Goal: Task Accomplishment & Management: Manage account settings

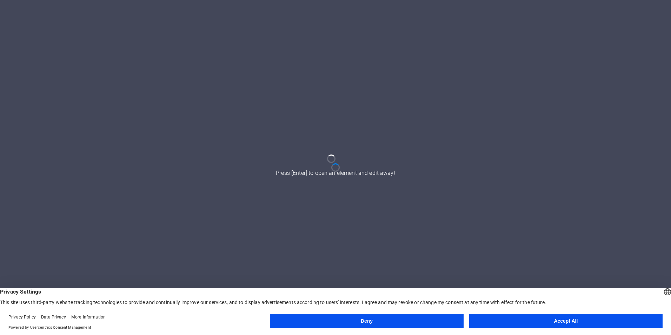
click at [615, 317] on button "Accept All" at bounding box center [567, 321] width 194 height 14
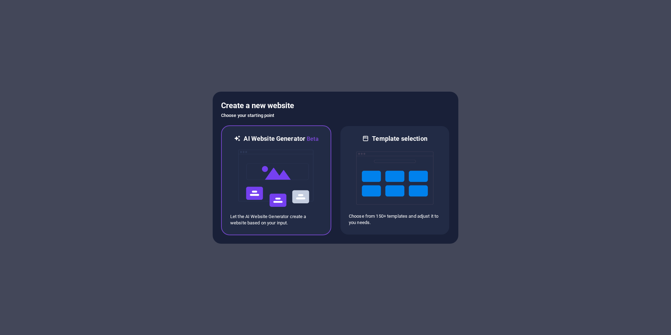
click at [237, 140] on icon at bounding box center [237, 139] width 7 height 9
click at [237, 139] on icon at bounding box center [237, 139] width 7 height 9
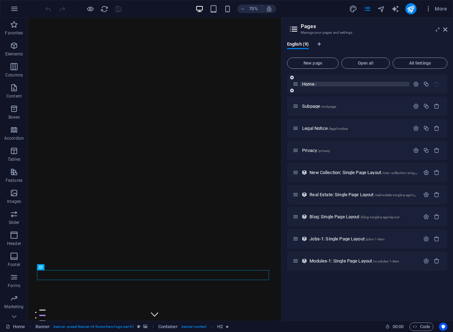
click at [314, 83] on span "Home /" at bounding box center [309, 83] width 14 height 5
click at [416, 85] on icon "button" at bounding box center [416, 84] width 6 height 6
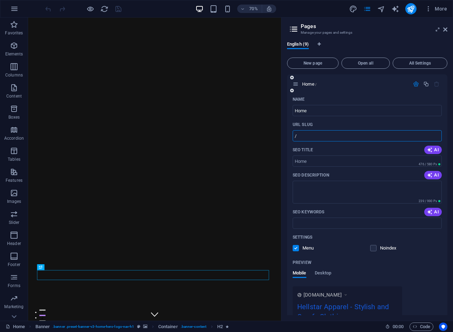
click at [312, 136] on input "/" at bounding box center [367, 135] width 149 height 11
click at [297, 137] on input "/" at bounding box center [367, 135] width 149 height 11
type input "/hellstarapparelcoke"
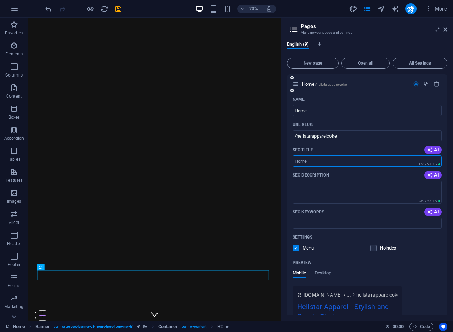
click at [319, 162] on input "SEO Title" at bounding box center [367, 161] width 149 height 11
click at [431, 148] on icon "button" at bounding box center [430, 150] width 6 height 6
type input "Shop Stylish Streetwear Today!"
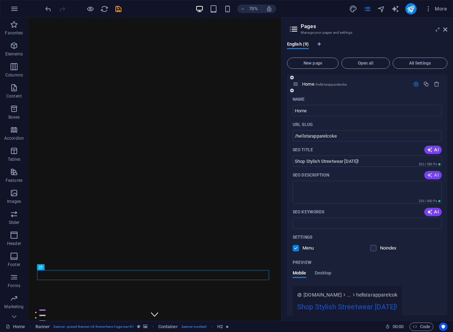
click at [432, 174] on span "AI" at bounding box center [433, 175] width 12 height 6
type textarea "Discover trendy streetwear at Hellstar Apparel! Enjoy personalized styling, exc…"
click at [430, 211] on icon "button" at bounding box center [430, 212] width 6 height 6
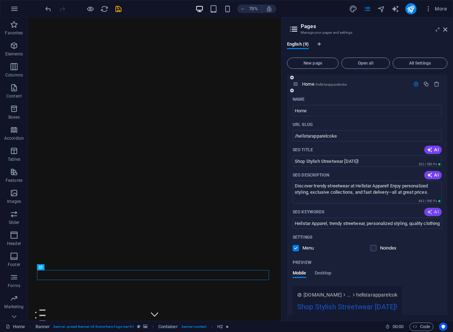
type input "Hellstar Apparel, trendy streetwear, personalized styling, quality clothing, af…"
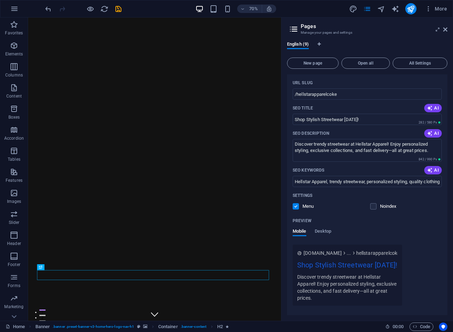
scroll to position [70, 0]
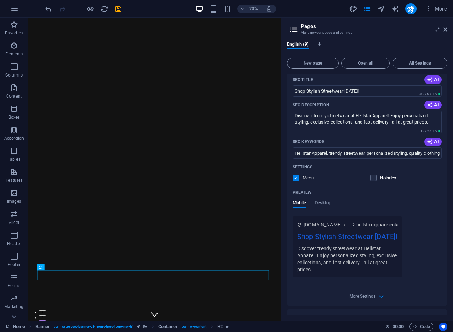
click at [318, 223] on span "www.example.com" at bounding box center [323, 224] width 38 height 7
click at [373, 179] on label at bounding box center [374, 178] width 6 height 6
click at [0, 0] on input "checkbox" at bounding box center [0, 0] width 0 height 0
click at [327, 203] on span "Desktop" at bounding box center [323, 204] width 17 height 10
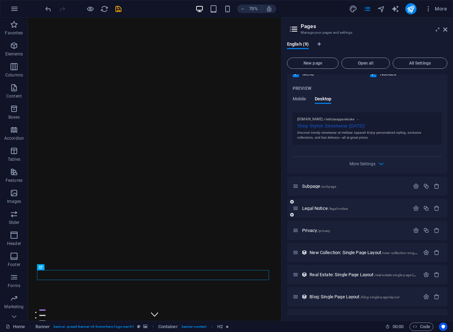
scroll to position [176, 0]
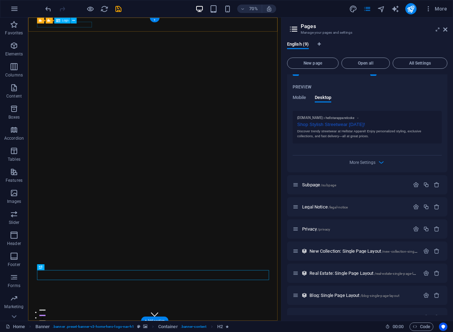
click at [64, 21] on span "Logo" at bounding box center [65, 20] width 7 height 3
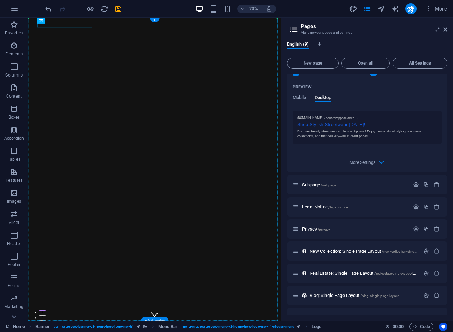
drag, startPoint x: 93, startPoint y: 38, endPoint x: 170, endPoint y: 38, distance: 77.6
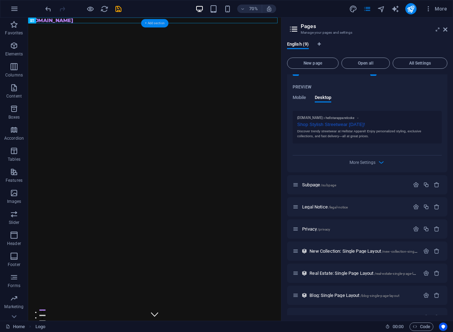
drag, startPoint x: 155, startPoint y: 24, endPoint x: 8, endPoint y: 9, distance: 147.6
click at [155, 24] on div "+ Add section" at bounding box center [154, 23] width 27 height 8
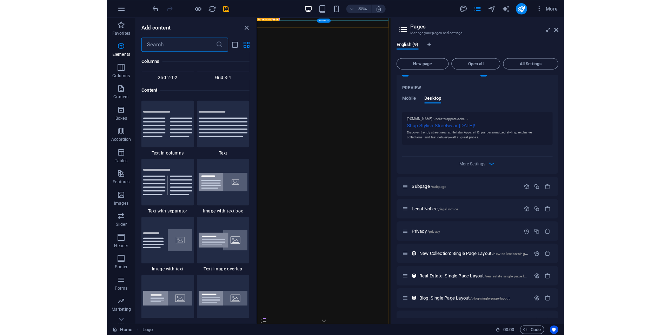
scroll to position [1229, 0]
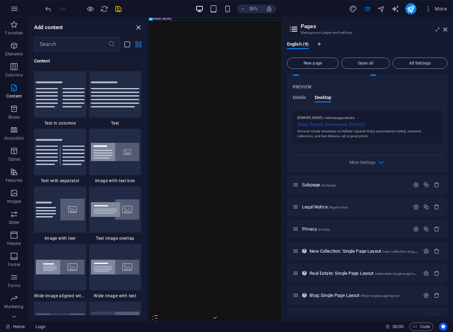
click at [140, 28] on icon "close panel" at bounding box center [139, 28] width 8 height 8
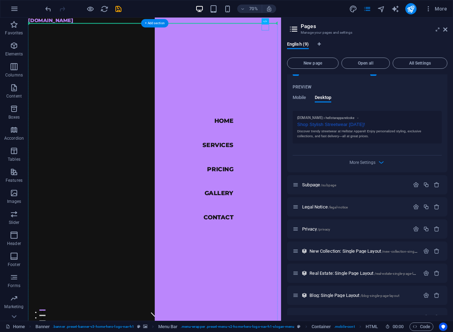
drag, startPoint x: 369, startPoint y: 31, endPoint x: 37, endPoint y: 34, distance: 333.0
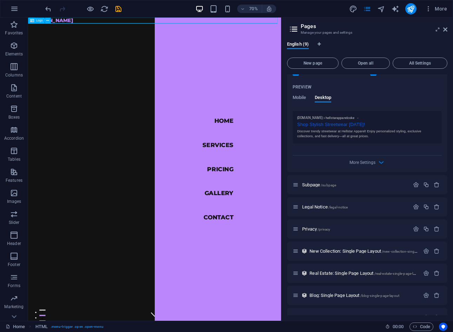
click at [35, 20] on div "Logo" at bounding box center [36, 21] width 17 height 6
drag, startPoint x: 64, startPoint y: 38, endPoint x: 300, endPoint y: 24, distance: 236.8
click at [38, 20] on span "Logo" at bounding box center [39, 20] width 7 height 3
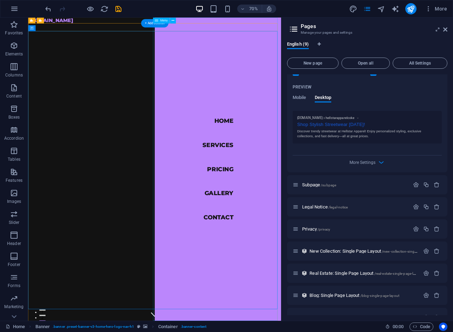
click at [296, 161] on nav "Home Services Pricing Gallery Contact" at bounding box center [299, 234] width 181 height 433
click at [300, 167] on nav "Home Services Pricing Gallery Contact" at bounding box center [299, 234] width 181 height 433
click at [47, 11] on icon "undo" at bounding box center [48, 9] width 8 height 8
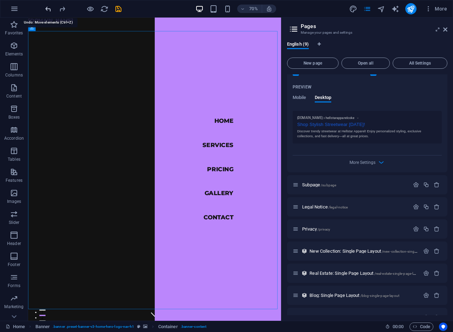
click at [47, 10] on icon "undo" at bounding box center [48, 9] width 8 height 8
click at [47, 9] on icon "undo" at bounding box center [48, 9] width 8 height 8
click at [51, 9] on icon "undo" at bounding box center [48, 9] width 8 height 8
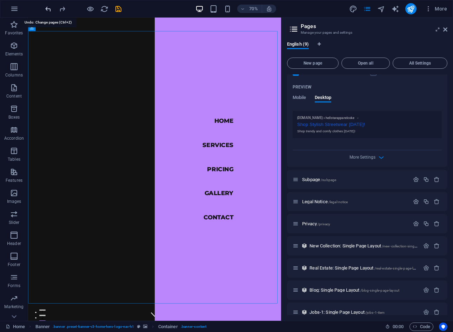
click at [51, 9] on icon "undo" at bounding box center [48, 9] width 8 height 8
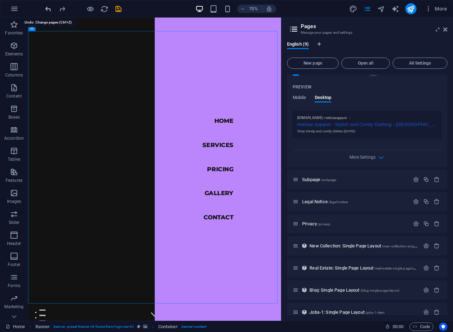
click at [51, 9] on icon "undo" at bounding box center [48, 9] width 8 height 8
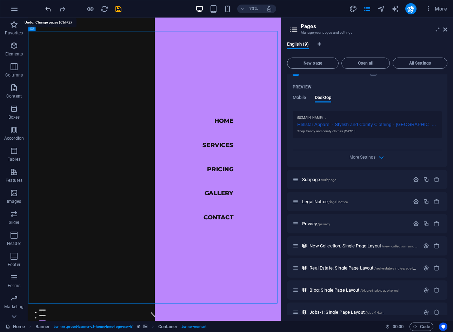
click at [51, 9] on icon "undo" at bounding box center [48, 9] width 8 height 8
type input "/"
click at [51, 9] on div at bounding box center [83, 8] width 79 height 11
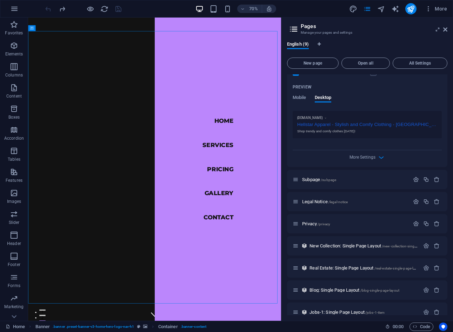
click at [51, 9] on div at bounding box center [83, 8] width 79 height 11
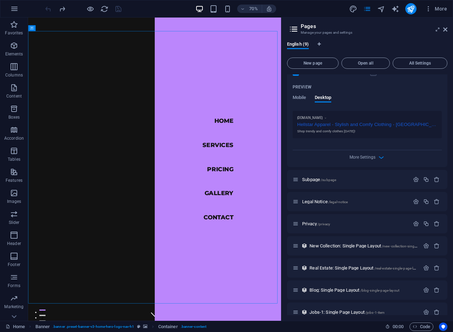
click at [51, 9] on div at bounding box center [83, 8] width 79 height 11
drag, startPoint x: 79, startPoint y: 26, endPoint x: 86, endPoint y: 122, distance: 96.2
click at [245, 11] on icon "button" at bounding box center [242, 9] width 5 height 5
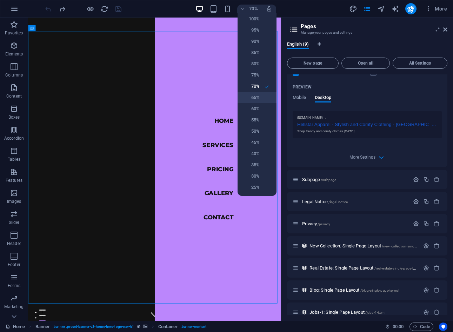
click at [263, 97] on li "65%" at bounding box center [257, 97] width 39 height 11
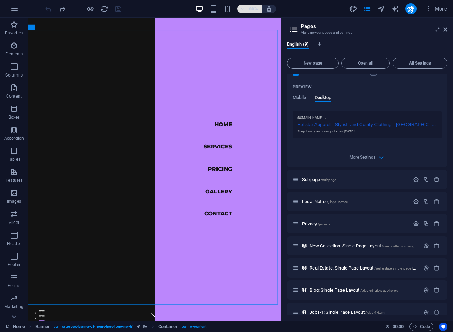
click at [254, 10] on h6 "65%" at bounding box center [253, 9] width 11 height 8
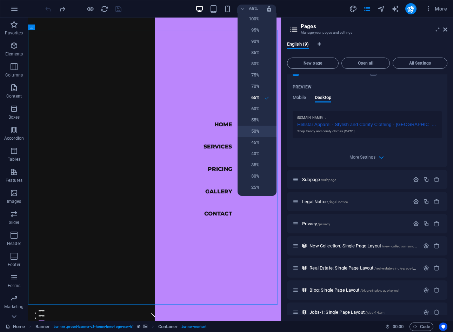
click at [258, 130] on h6 "50%" at bounding box center [251, 131] width 18 height 8
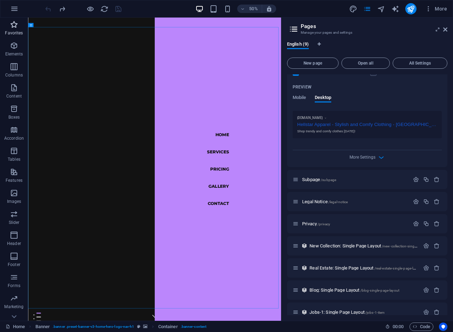
click at [14, 30] on p "Favorites" at bounding box center [14, 33] width 18 height 6
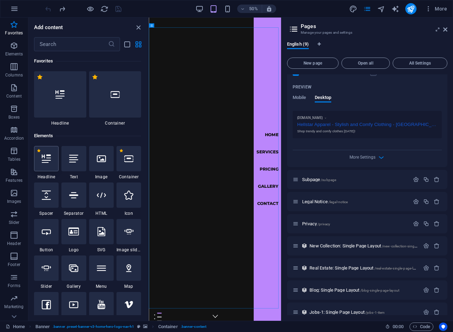
click at [47, 169] on div at bounding box center [46, 158] width 25 height 25
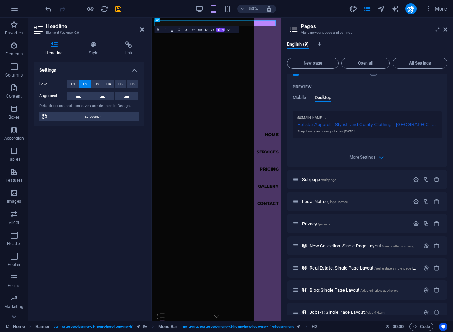
drag, startPoint x: 453, startPoint y: 122, endPoint x: 456, endPoint y: 125, distance: 4.7
click at [453, 125] on html "hellstarapparel.co.ke Home Favorites Elements Columns Content Boxes Accordion T…" at bounding box center [226, 166] width 453 height 332
click at [451, 126] on div "English (9) New page Open all All Settings Home / Name Home ​ URL SLUG / ​ SEO …" at bounding box center [368, 178] width 172 height 285
click at [94, 53] on h4 "Style" at bounding box center [95, 48] width 36 height 15
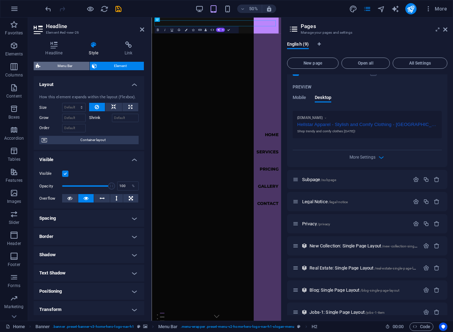
click at [81, 64] on span "Menu Bar" at bounding box center [64, 66] width 45 height 8
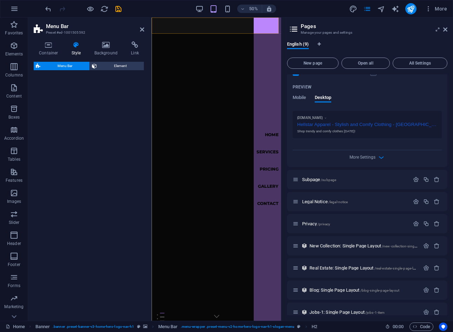
select select "rem"
select select "preset-menu-v2-home-hero-logo-nav-h1-slogan-menu"
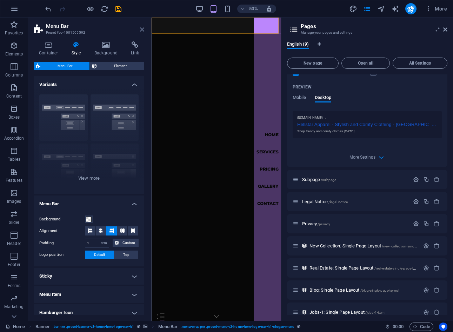
click at [141, 31] on icon at bounding box center [142, 30] width 4 height 6
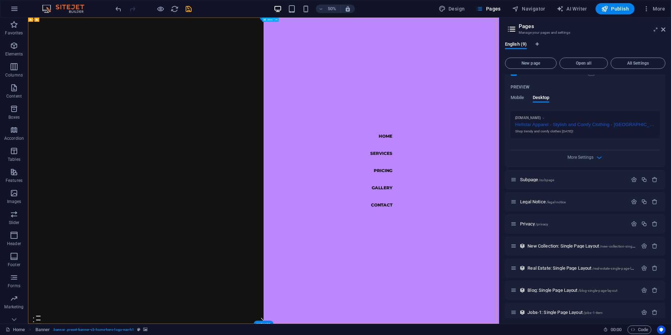
drag, startPoint x: 830, startPoint y: 25, endPoint x: 744, endPoint y: 79, distance: 101.3
click at [459, 9] on span "Design" at bounding box center [452, 8] width 26 height 7
select select "px"
select select "200"
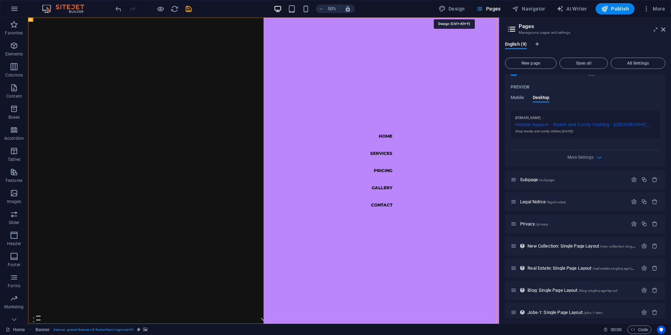
select select "px"
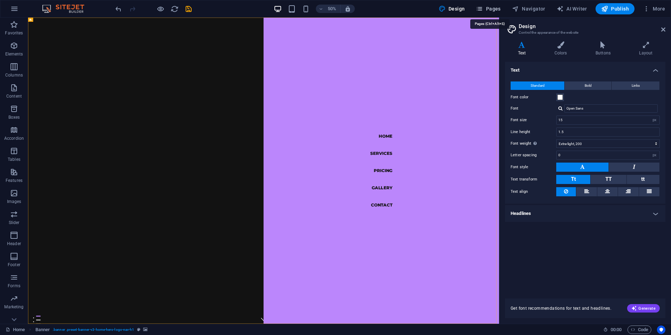
click at [490, 6] on span "Pages" at bounding box center [488, 8] width 25 height 7
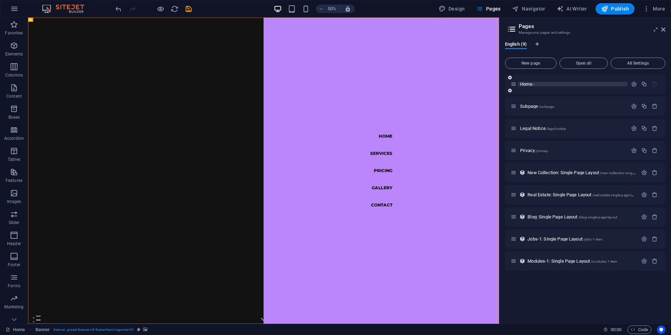
click at [553, 85] on p "Home /" at bounding box center [572, 84] width 105 height 5
click at [509, 91] on icon at bounding box center [511, 91] width 4 height 4
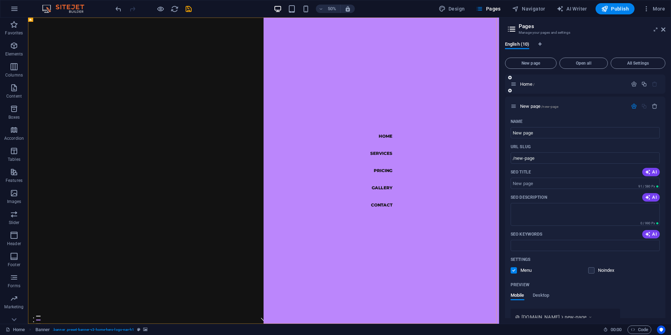
click at [511, 92] on icon at bounding box center [511, 91] width 4 height 4
drag, startPoint x: 289, startPoint y: 339, endPoint x: 494, endPoint y: 597, distance: 329.3
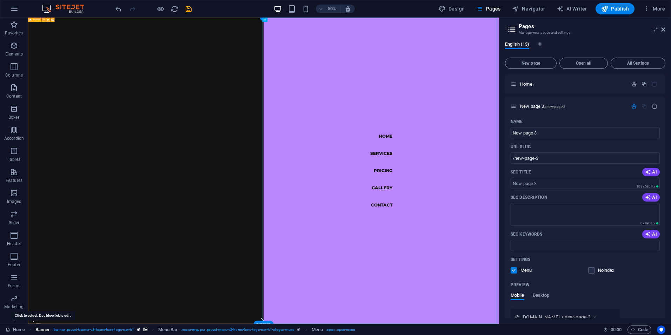
click at [45, 329] on span "Banner" at bounding box center [42, 330] width 15 height 8
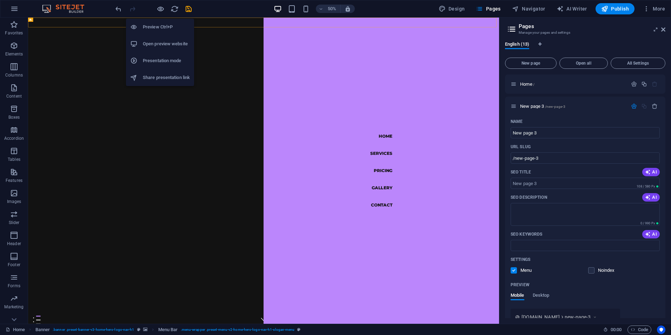
click at [166, 42] on h6 "Open preview website" at bounding box center [166, 44] width 47 height 8
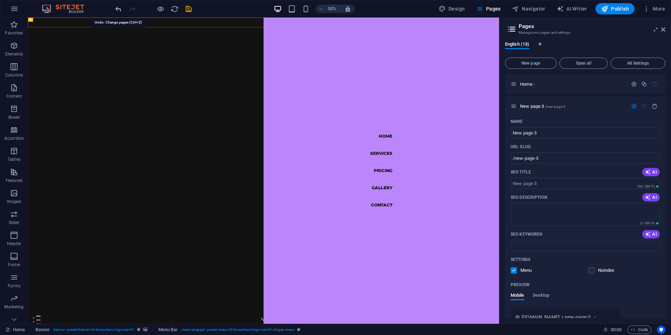
click at [120, 11] on icon "undo" at bounding box center [118, 9] width 8 height 8
click at [118, 9] on icon "undo" at bounding box center [118, 9] width 8 height 8
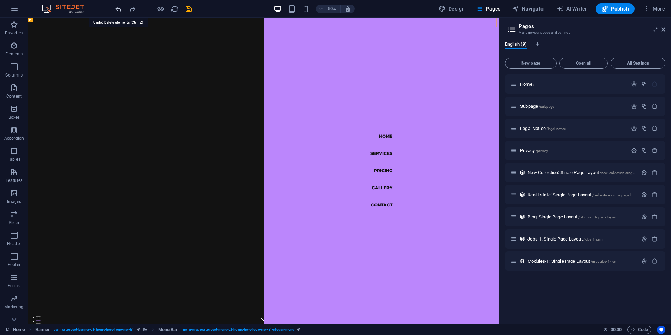
click at [118, 8] on icon "undo" at bounding box center [118, 9] width 8 height 8
click at [118, 8] on div at bounding box center [153, 8] width 79 height 11
click at [634, 86] on icon "button" at bounding box center [634, 84] width 6 height 6
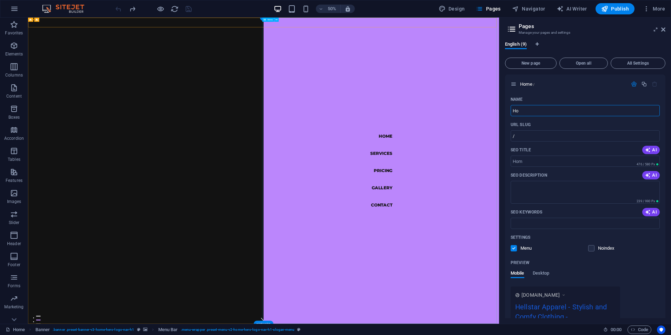
type input "H"
type input "/h"
type input "/"
click at [574, 10] on span "AI Writer" at bounding box center [572, 8] width 31 height 7
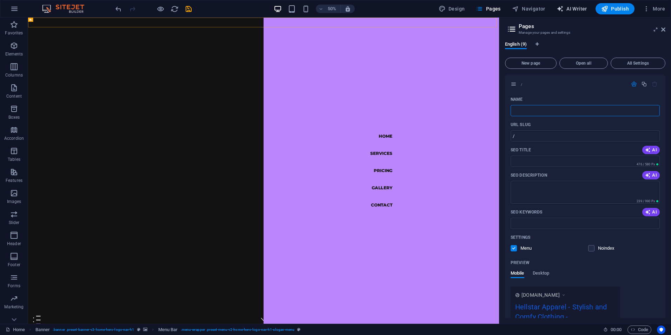
select select "English"
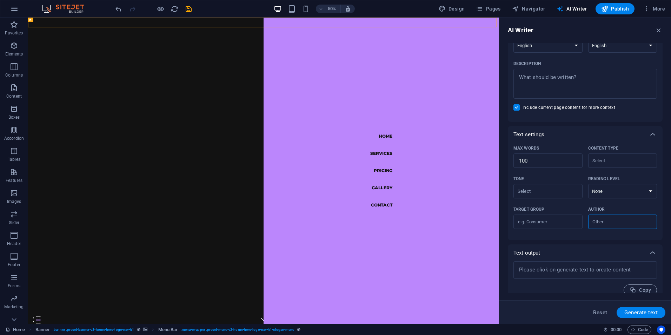
scroll to position [83, 0]
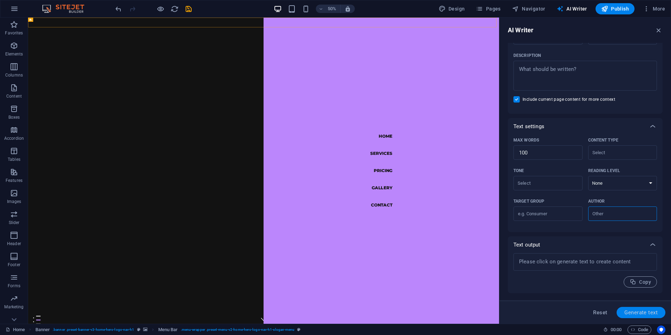
click at [629, 308] on button "Generate text" at bounding box center [641, 312] width 49 height 11
type textarea "x"
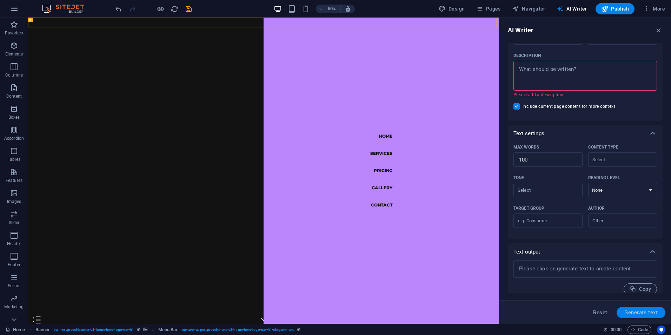
click at [631, 313] on span "Generate text" at bounding box center [641, 313] width 33 height 6
type textarea "x"
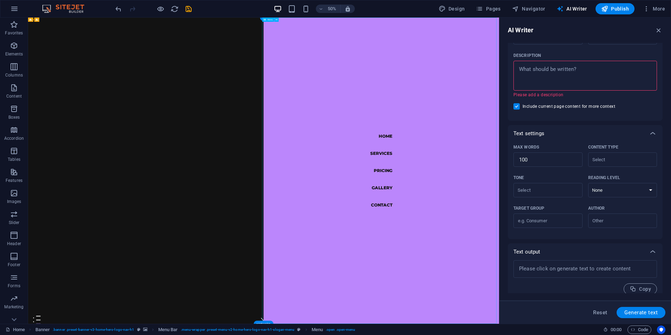
drag, startPoint x: 743, startPoint y: 250, endPoint x: 689, endPoint y: 74, distance: 183.7
select select
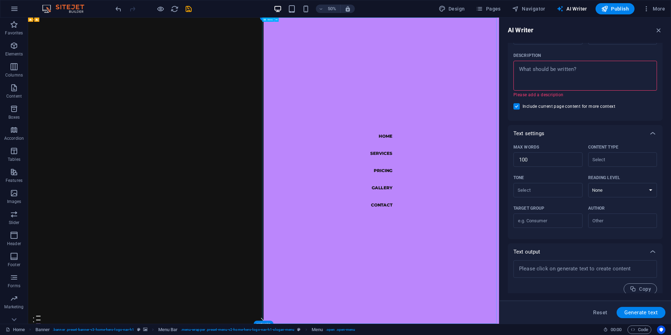
select select
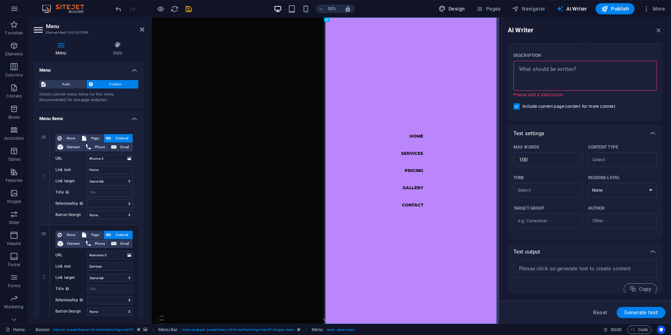
click at [457, 6] on span "Design" at bounding box center [452, 8] width 26 height 7
select select "px"
select select "200"
select select "px"
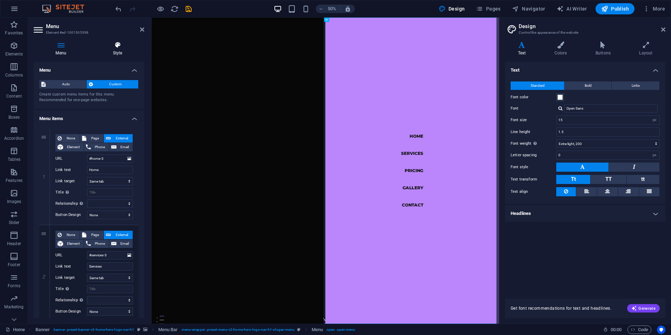
click at [117, 47] on icon at bounding box center [117, 44] width 53 height 7
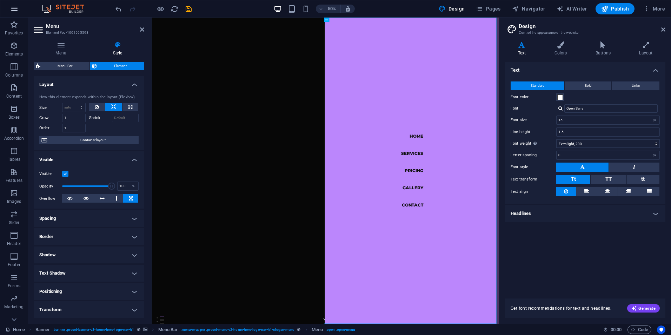
click at [14, 6] on icon "button" at bounding box center [14, 9] width 8 height 8
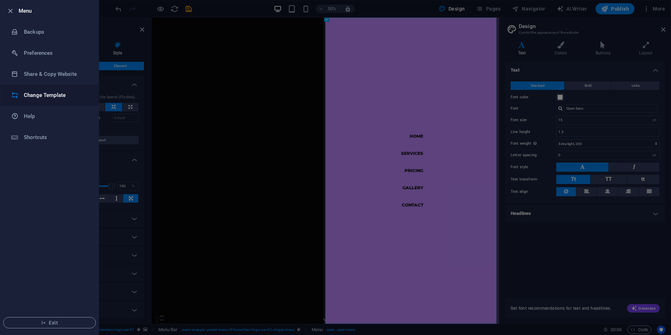
click at [42, 98] on h6 "Change Template" at bounding box center [56, 95] width 65 height 8
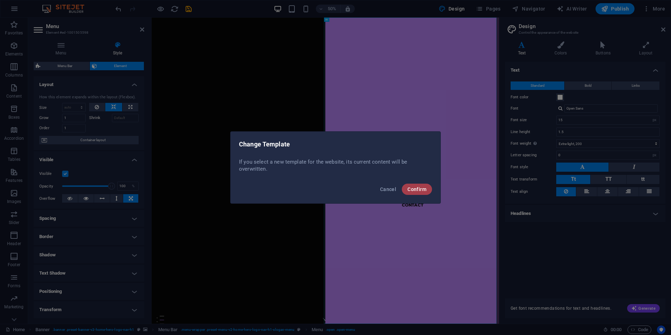
click at [412, 193] on button "Confirm" at bounding box center [417, 189] width 30 height 11
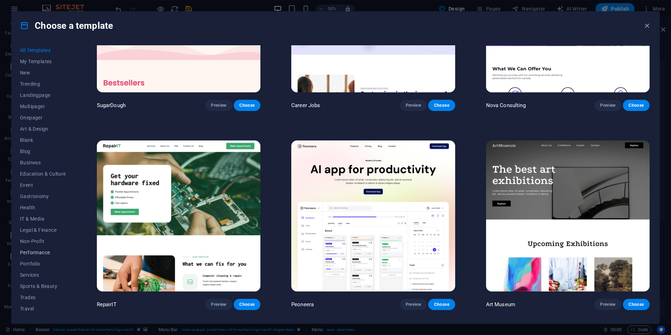
scroll to position [0, 0]
click at [0, 202] on html "hellstarapparel.co.ke Home Favorites Elements Columns Content Boxes Accordion T…" at bounding box center [335, 167] width 671 height 335
click at [648, 28] on icon "button" at bounding box center [647, 26] width 8 height 8
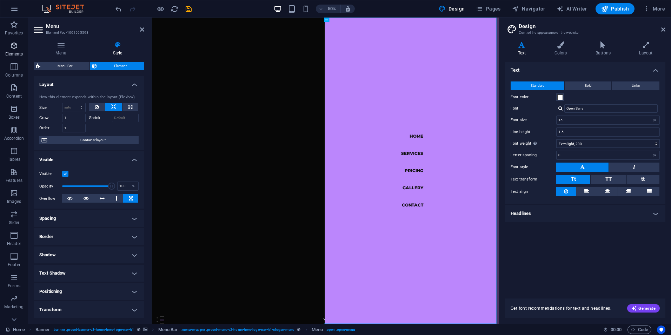
click at [11, 49] on icon "button" at bounding box center [14, 45] width 8 height 8
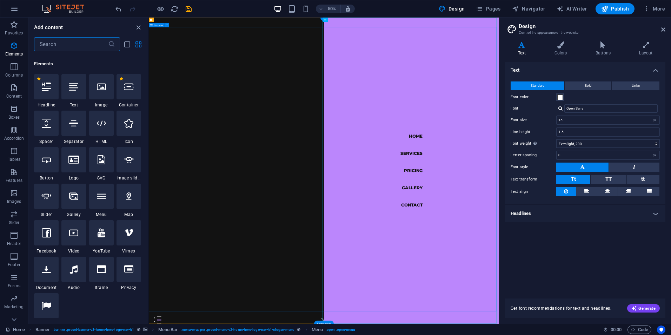
scroll to position [75, 0]
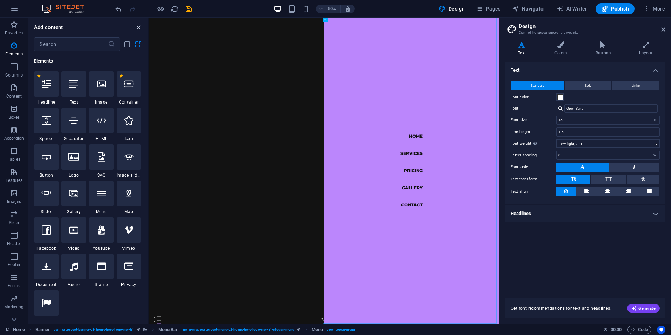
click at [136, 30] on icon "close panel" at bounding box center [139, 28] width 8 height 8
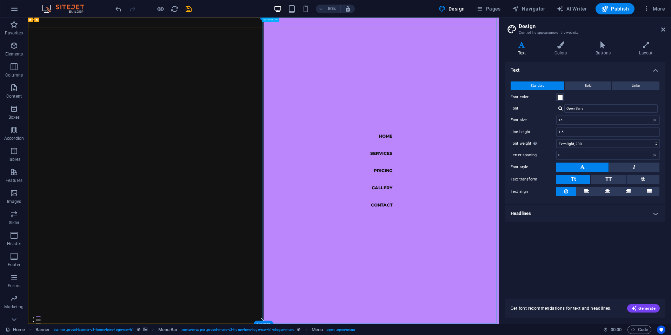
drag, startPoint x: 871, startPoint y: 23, endPoint x: 644, endPoint y: 58, distance: 229.6
drag, startPoint x: 219, startPoint y: 39, endPoint x: 348, endPoint y: 68, distance: 132.9
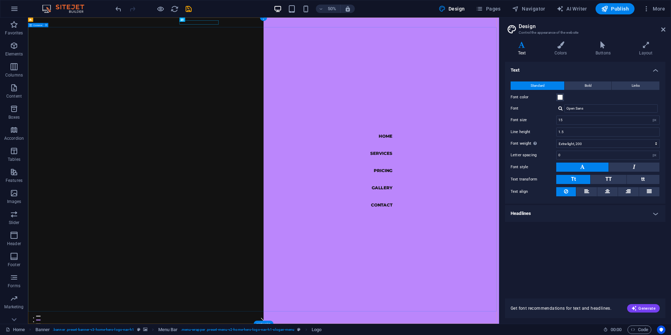
drag, startPoint x: 374, startPoint y: 27, endPoint x: 372, endPoint y: 55, distance: 28.1
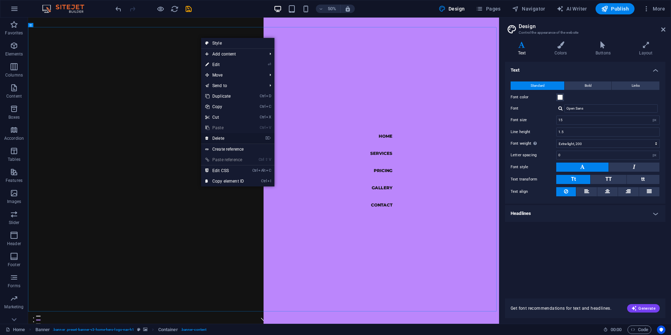
click at [230, 139] on link "⌦ Delete" at bounding box center [224, 138] width 47 height 11
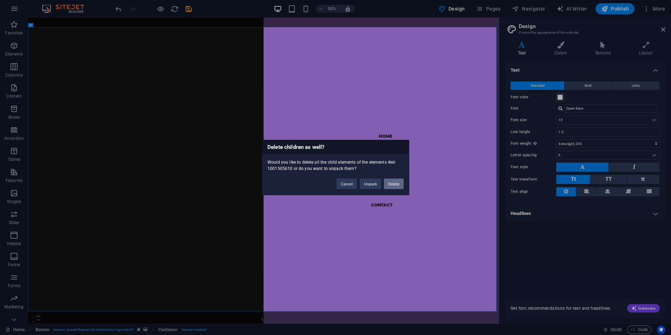
click at [389, 187] on button "Delete" at bounding box center [394, 184] width 20 height 11
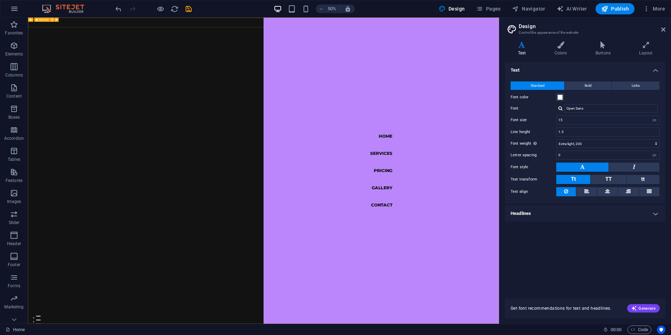
click at [52, 20] on icon at bounding box center [52, 20] width 2 height 4
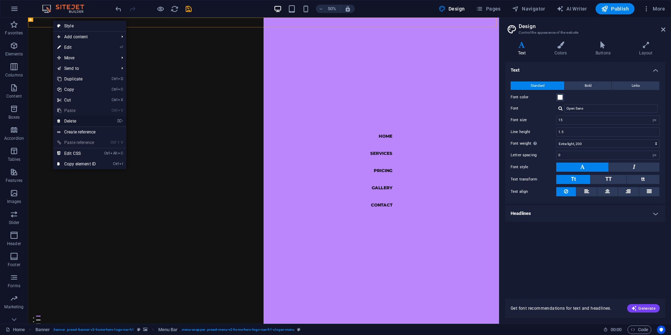
click at [72, 122] on link "⌦ Delete" at bounding box center [76, 121] width 47 height 11
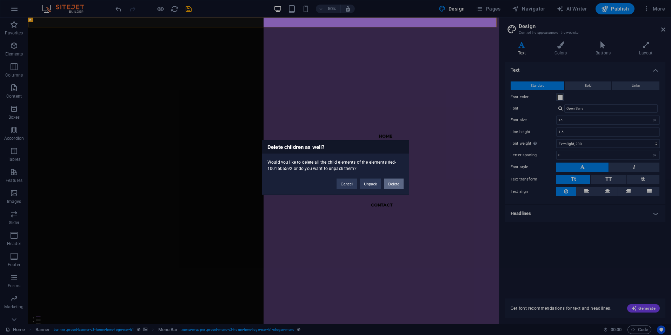
click at [401, 186] on button "Delete" at bounding box center [394, 184] width 20 height 11
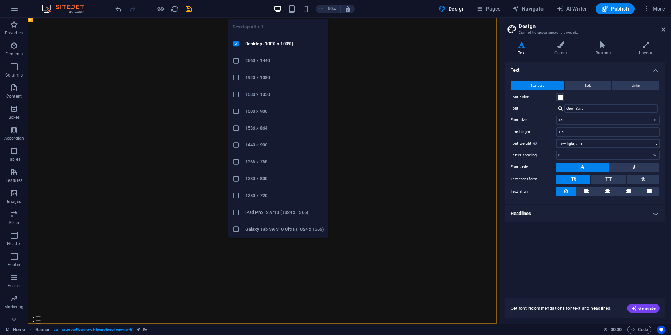
click at [259, 60] on h6 "2560 x 1440" at bounding box center [284, 61] width 79 height 8
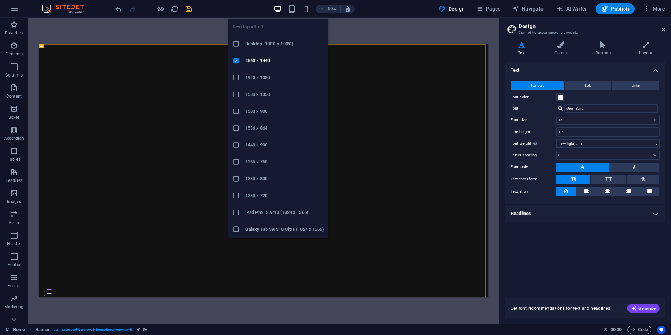
click at [271, 44] on h6 "Desktop (100% x 100%)" at bounding box center [284, 44] width 79 height 8
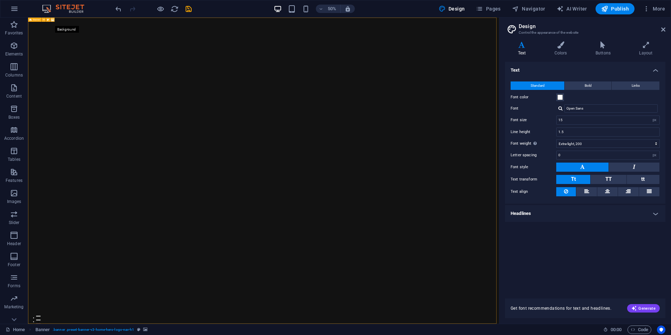
click at [53, 21] on icon at bounding box center [52, 20] width 3 height 4
select select "ms"
select select "s"
select select "progressive"
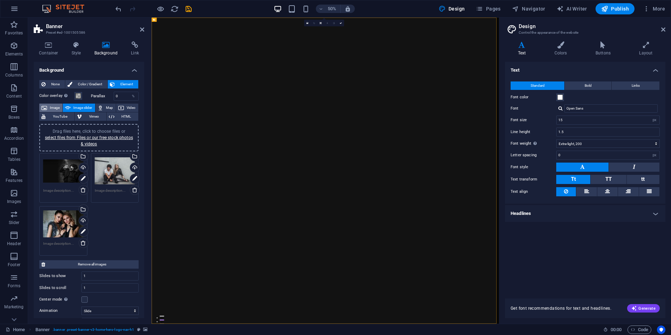
click at [55, 107] on span "Image" at bounding box center [54, 108] width 11 height 8
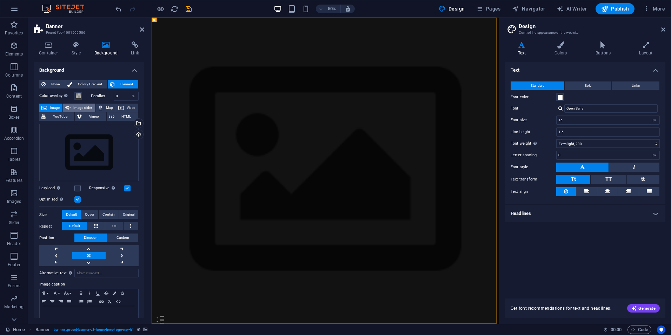
click at [73, 108] on span "Image slider" at bounding box center [83, 108] width 20 height 8
select select "ms"
select select "s"
select select "progressive"
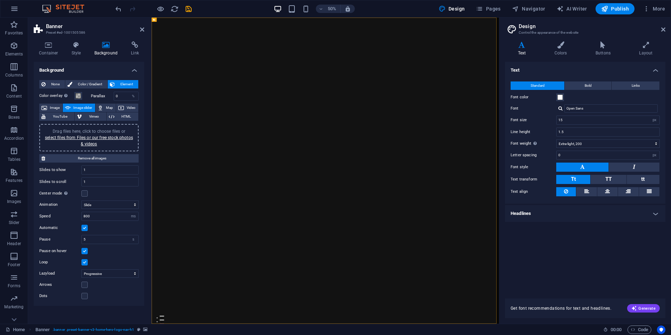
click at [523, 51] on h4 "Text" at bounding box center [523, 48] width 37 height 15
click at [583, 86] on button "Bold" at bounding box center [588, 85] width 47 height 8
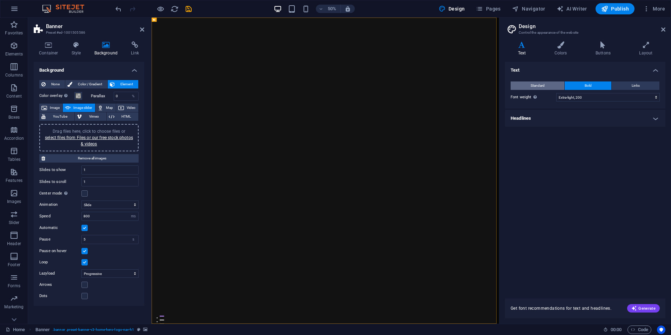
click at [539, 84] on span "Standard" at bounding box center [538, 85] width 14 height 8
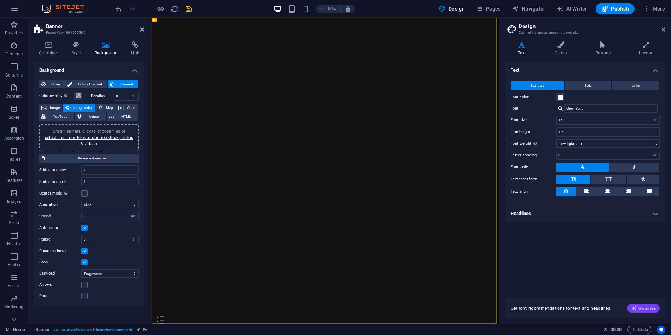
click at [641, 308] on span "Generate" at bounding box center [644, 309] width 24 height 6
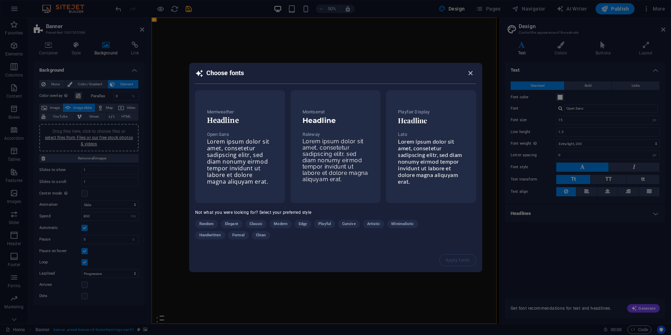
click at [471, 75] on icon "button" at bounding box center [471, 73] width 8 height 8
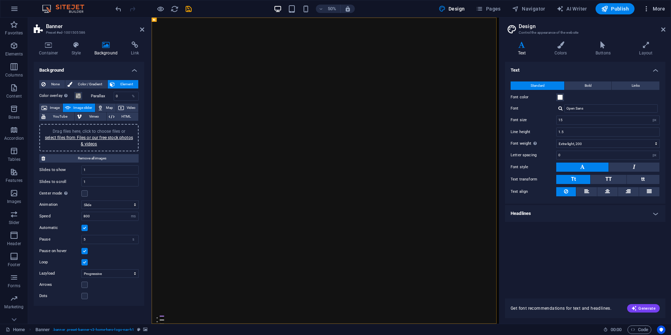
click at [656, 9] on span "More" at bounding box center [654, 8] width 22 height 7
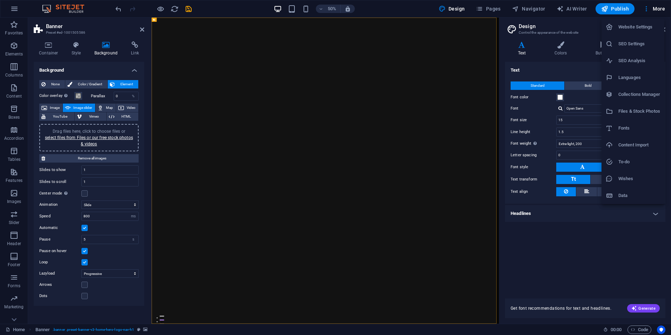
click at [312, 120] on div at bounding box center [335, 167] width 671 height 335
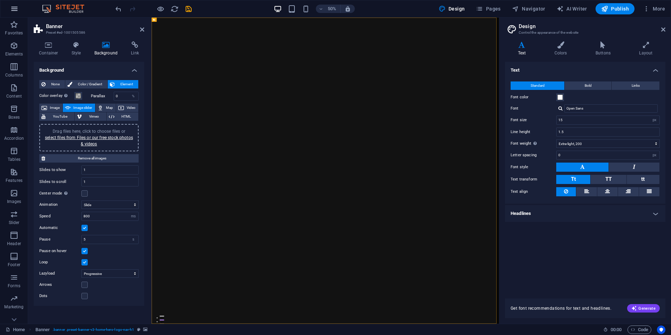
click at [15, 8] on icon "button" at bounding box center [14, 9] width 8 height 8
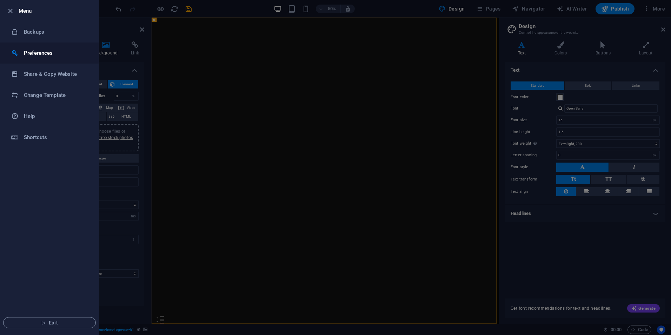
click at [39, 56] on h6 "Preferences" at bounding box center [56, 53] width 65 height 8
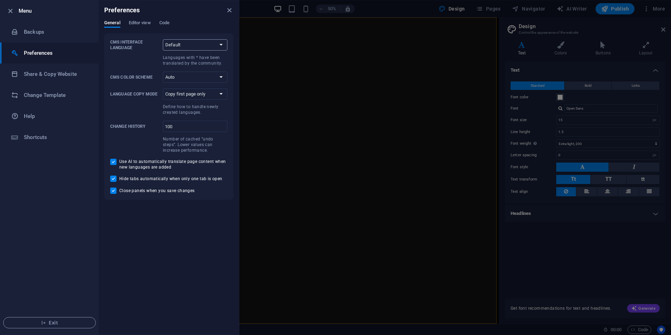
click at [222, 48] on select "Default Deutsch English Español Suomi* Français Magyar Italiano Nederlands Pols…" at bounding box center [195, 44] width 65 height 11
select select "en"
click at [163, 39] on select "Default Deutsch English Español Suomi* Français Magyar Italiano Nederlands Pols…" at bounding box center [195, 44] width 65 height 11
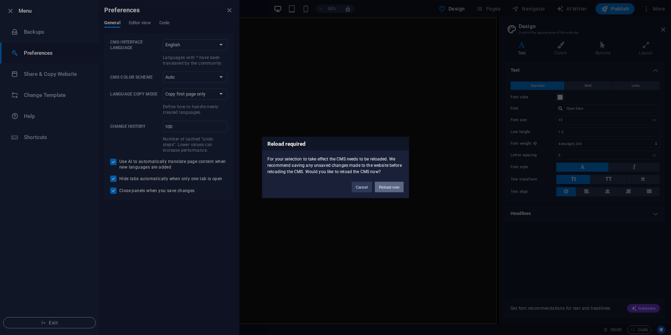
click at [394, 189] on button "Reload now" at bounding box center [389, 187] width 29 height 11
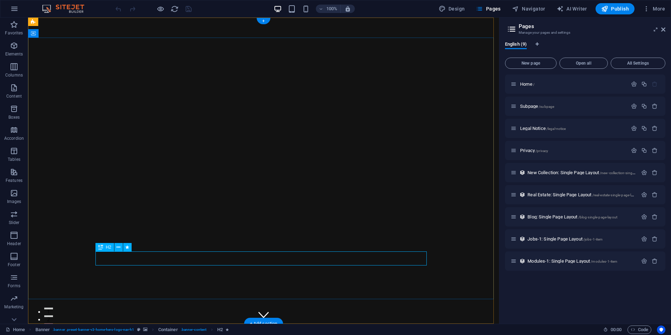
click at [101, 245] on icon at bounding box center [100, 247] width 5 height 8
drag, startPoint x: 131, startPoint y: 265, endPoint x: 118, endPoint y: 247, distance: 22.0
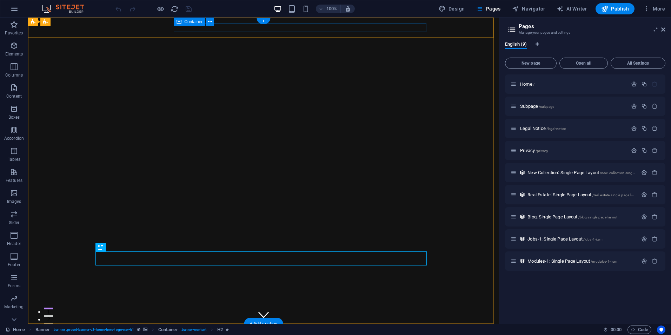
drag, startPoint x: 294, startPoint y: 38, endPoint x: 261, endPoint y: 27, distance: 34.3
drag, startPoint x: 293, startPoint y: 37, endPoint x: 261, endPoint y: 33, distance: 32.1
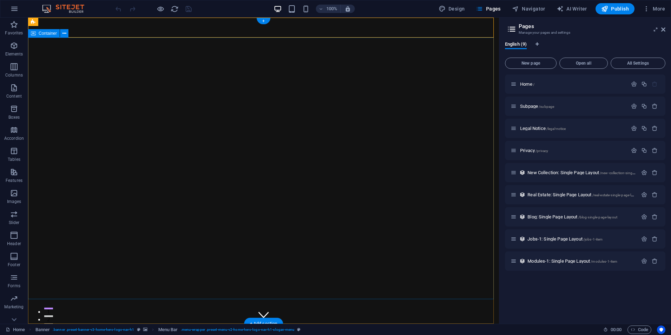
click at [261, 20] on div "+" at bounding box center [264, 21] width 14 height 6
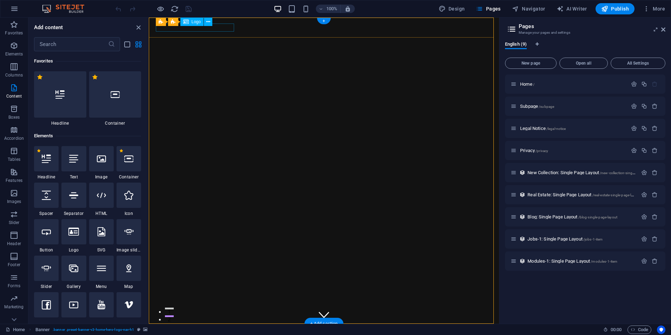
click at [161, 329] on div "[DOMAIN_NAME]" at bounding box center [324, 333] width 332 height 8
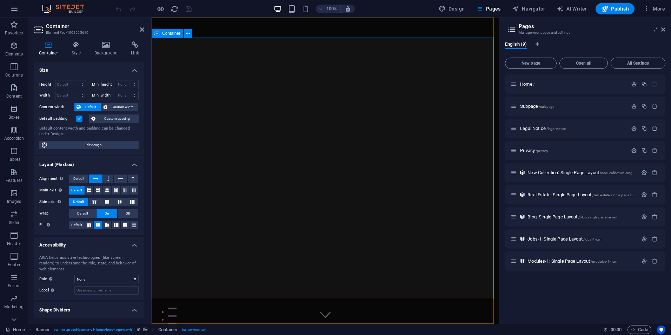
click at [13, 9] on icon "button" at bounding box center [14, 9] width 8 height 8
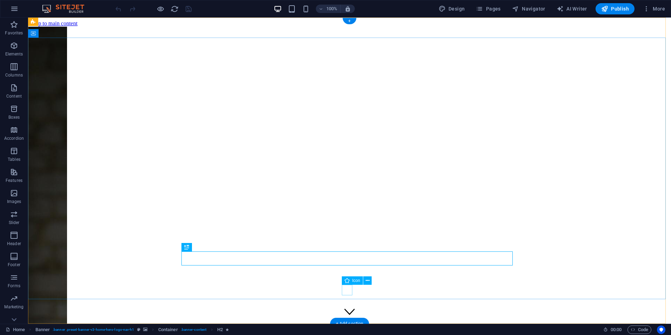
click at [345, 306] on figure at bounding box center [350, 312] width 11 height 12
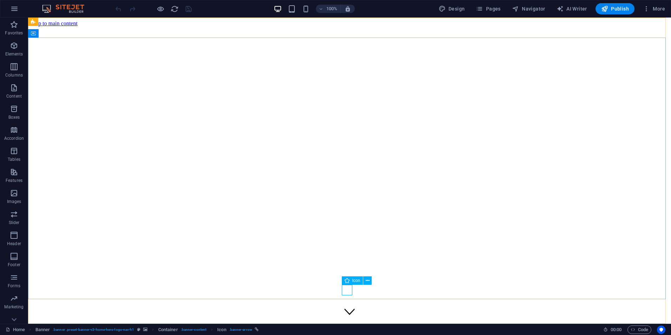
click at [354, 280] on span "Icon" at bounding box center [357, 281] width 8 height 4
click at [347, 306] on figure at bounding box center [350, 312] width 11 height 12
click at [368, 281] on icon at bounding box center [368, 280] width 4 height 7
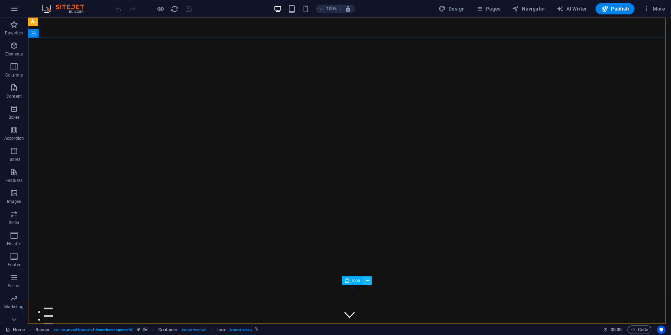
click at [367, 282] on icon at bounding box center [368, 280] width 4 height 7
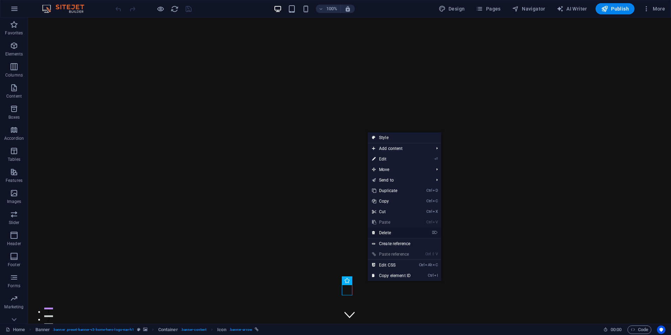
click at [394, 232] on link "⌦ Delete" at bounding box center [391, 233] width 47 height 11
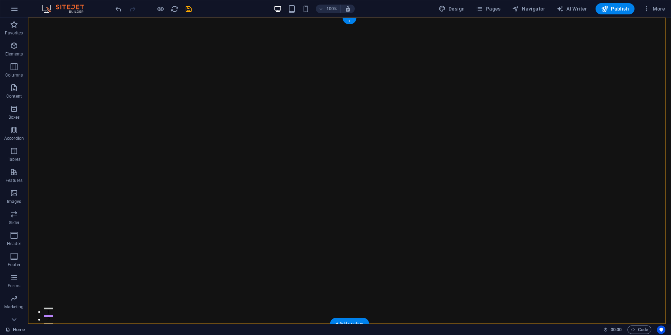
click at [349, 20] on div "+" at bounding box center [350, 21] width 14 height 6
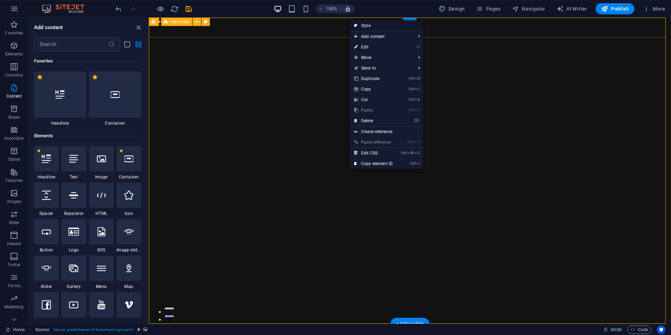
scroll to position [1229, 0]
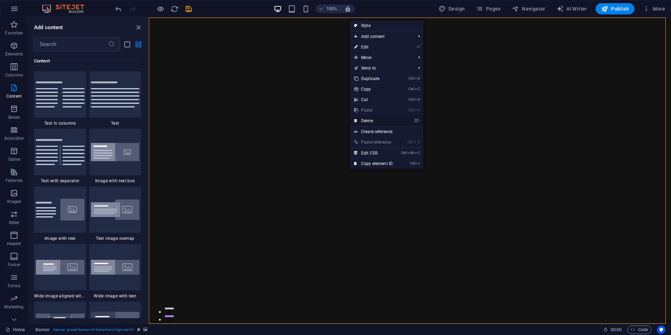
click at [376, 118] on link "⌦ Delete" at bounding box center [373, 121] width 47 height 11
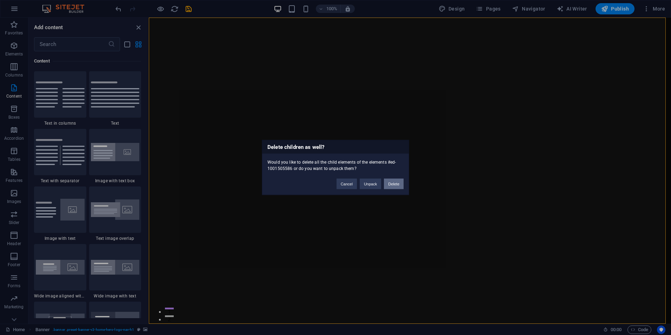
click at [393, 187] on button "Delete" at bounding box center [394, 184] width 20 height 11
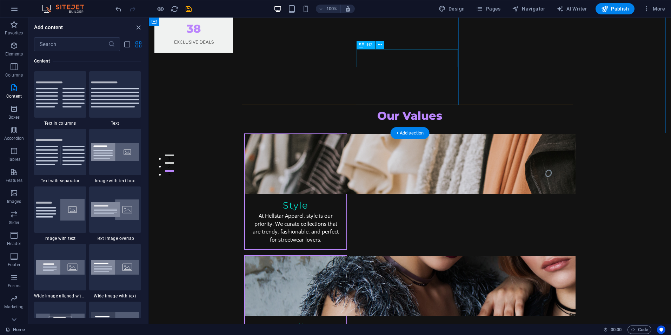
scroll to position [0, 0]
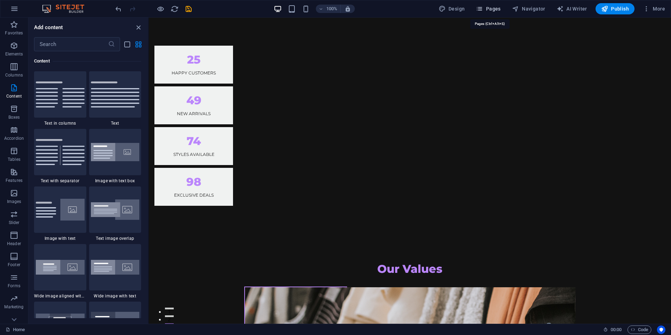
click at [498, 11] on span "Pages" at bounding box center [488, 8] width 25 height 7
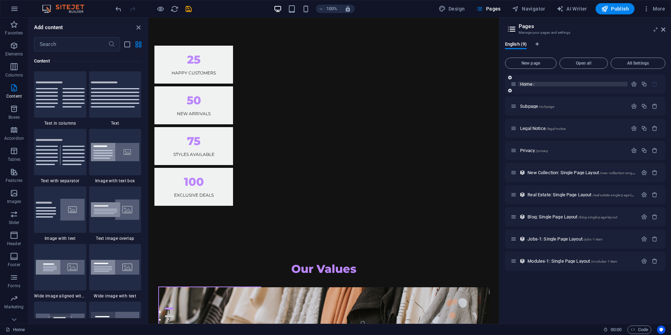
click at [543, 83] on p "Home /" at bounding box center [572, 84] width 105 height 5
click at [542, 85] on p "Home /" at bounding box center [572, 84] width 105 height 5
drag, startPoint x: 542, startPoint y: 84, endPoint x: 533, endPoint y: 82, distance: 8.7
click at [533, 82] on span "Home /" at bounding box center [527, 83] width 14 height 5
click at [643, 85] on icon "button" at bounding box center [645, 84] width 6 height 6
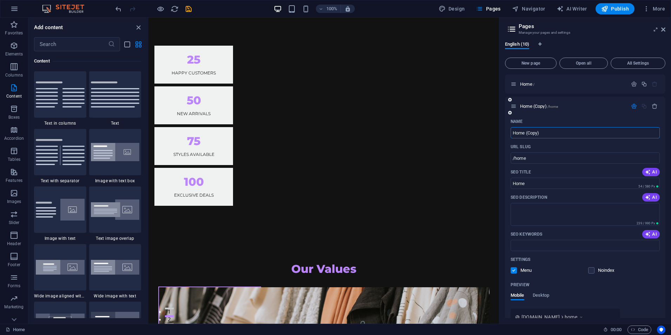
click at [549, 133] on input "Home (Copy)" at bounding box center [585, 132] width 149 height 11
click at [634, 66] on button "All Settings" at bounding box center [638, 63] width 55 height 11
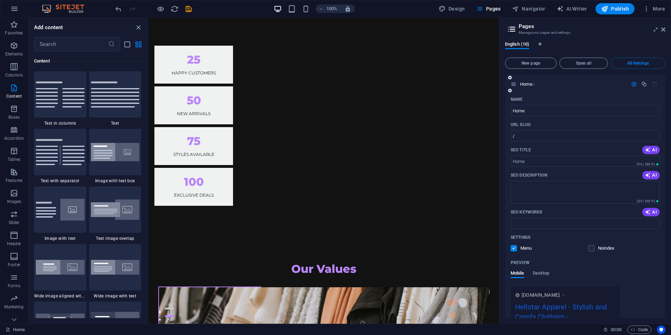
click at [632, 84] on icon "button" at bounding box center [634, 84] width 6 height 6
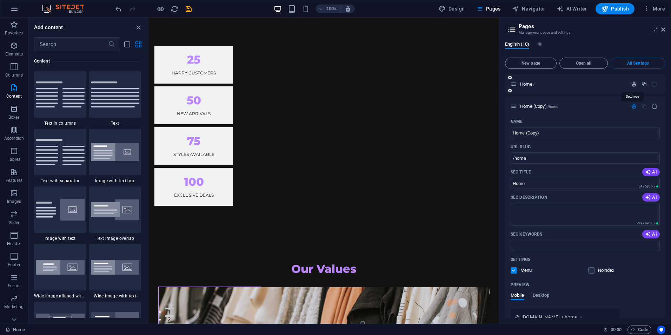
click at [632, 84] on icon "button" at bounding box center [634, 84] width 6 height 6
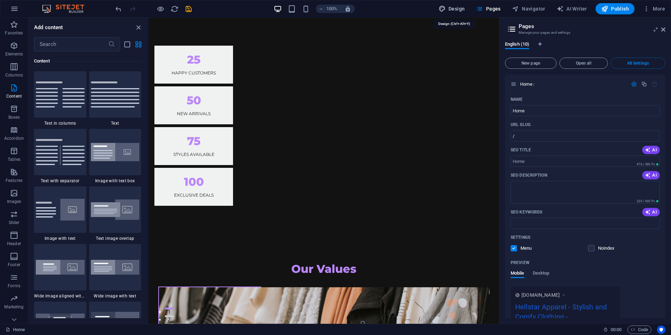
click at [446, 6] on icon "button" at bounding box center [442, 8] width 7 height 7
select select "px"
select select "200"
select select "px"
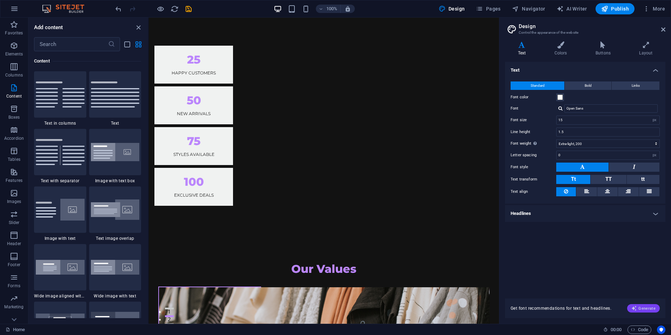
click at [641, 307] on span "Generate" at bounding box center [644, 309] width 24 height 6
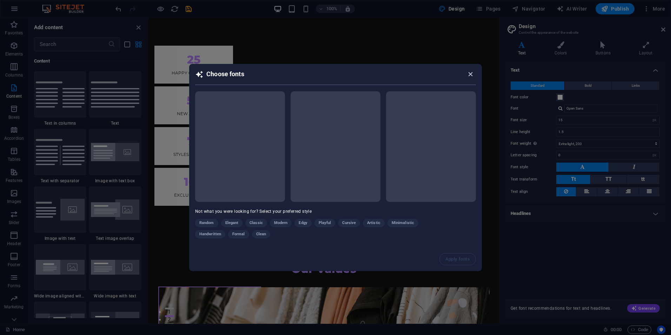
click at [473, 74] on icon "button" at bounding box center [471, 74] width 8 height 8
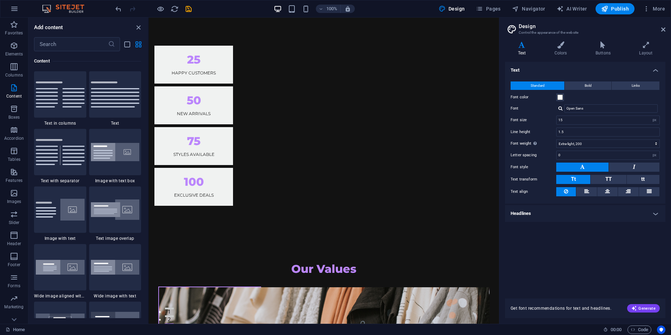
click at [111, 9] on div "100% Design Pages Navigator AI Writer Publish More" at bounding box center [335, 8] width 671 height 17
click at [116, 11] on icon "undo" at bounding box center [118, 9] width 8 height 8
